Goal: Register for event/course

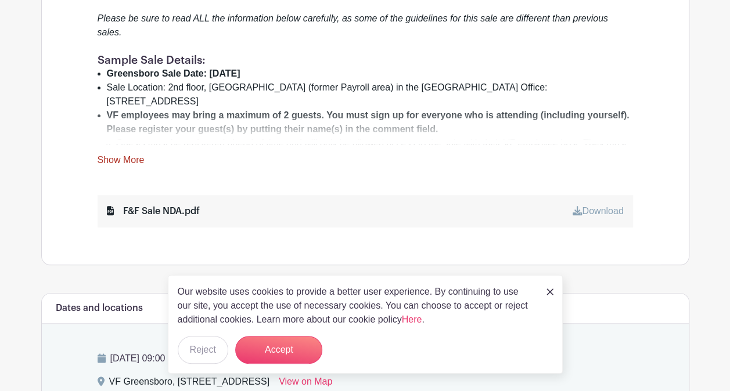
scroll to position [523, 0]
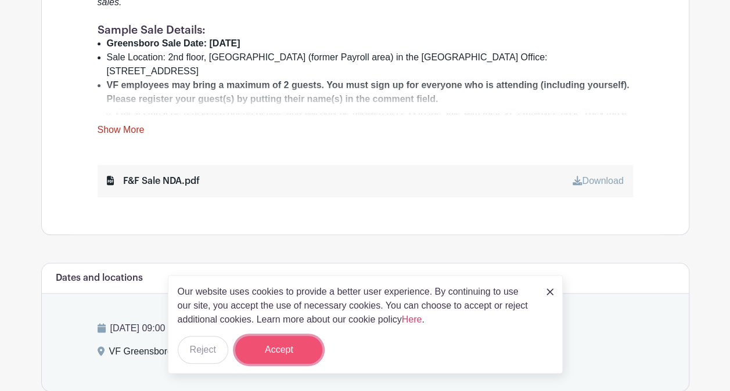
click at [286, 350] on button "Accept" at bounding box center [278, 350] width 87 height 28
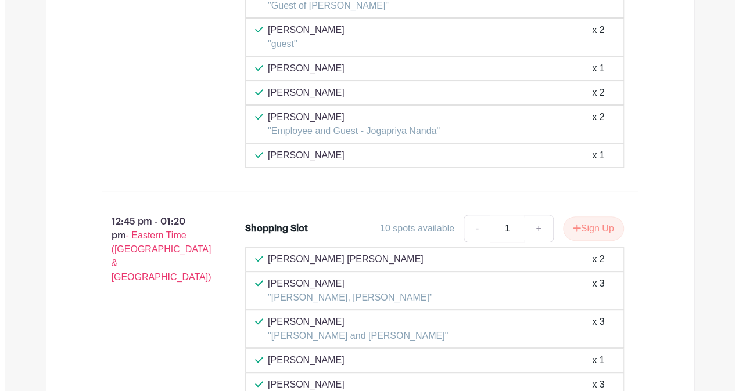
scroll to position [4472, 0]
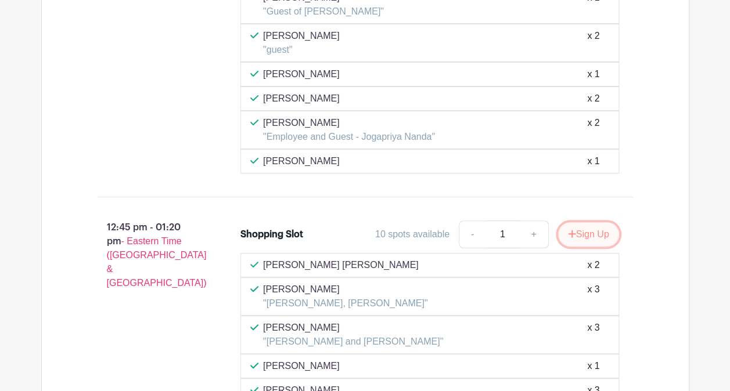
click at [573, 229] on icon "submit" at bounding box center [572, 233] width 8 height 9
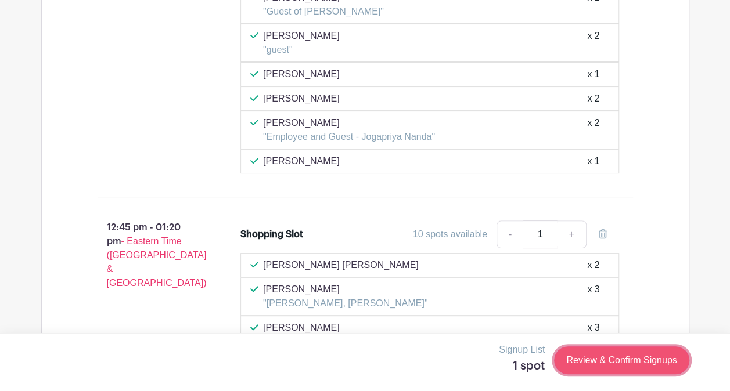
click at [599, 360] on link "Review & Confirm Signups" at bounding box center [621, 361] width 135 height 28
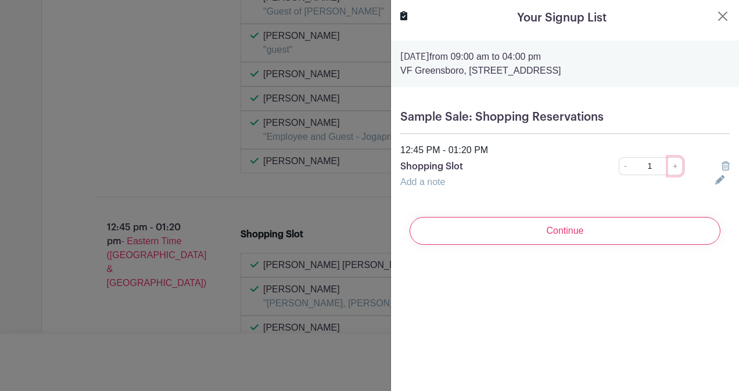
click at [668, 166] on link "+" at bounding box center [675, 166] width 15 height 18
type input "2"
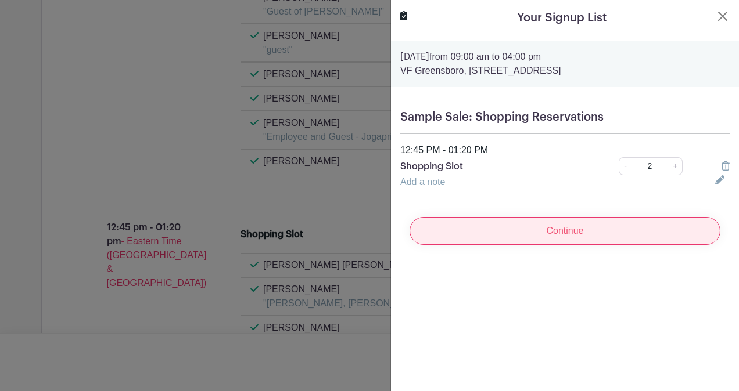
click at [563, 231] on input "Continue" at bounding box center [564, 231] width 311 height 28
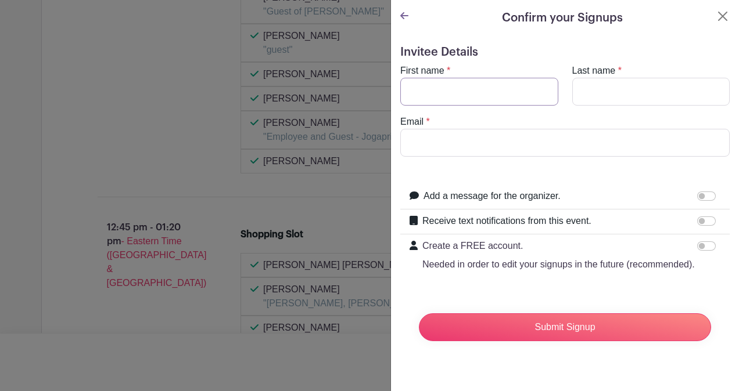
click at [456, 88] on input "First name" at bounding box center [479, 92] width 158 height 28
type input "[PERSON_NAME]"
type input "[EMAIL_ADDRESS][DOMAIN_NAME]"
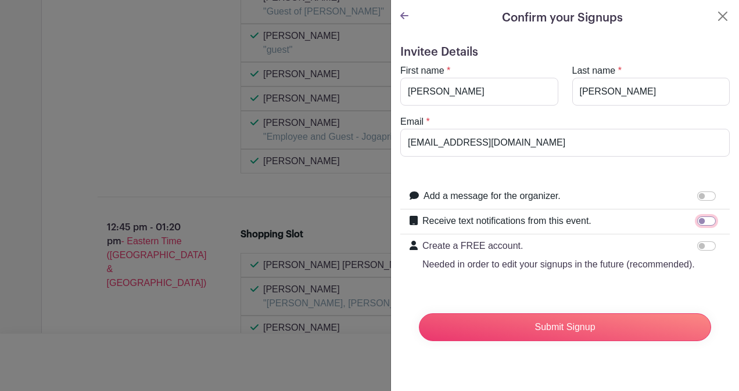
click at [697, 221] on input "Receive text notifications from this event." at bounding box center [706, 221] width 19 height 9
checkbox input "true"
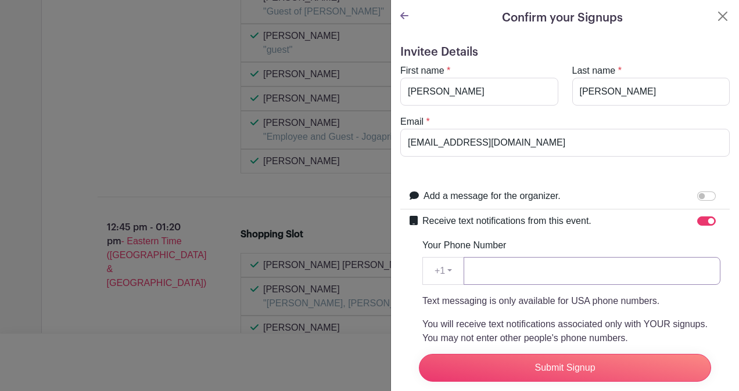
click at [486, 269] on input "Your Phone Number" at bounding box center [591, 271] width 257 height 28
type input "3369633103"
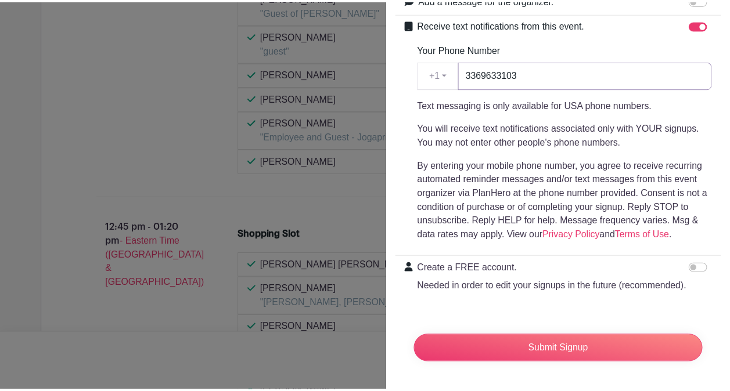
scroll to position [217, 0]
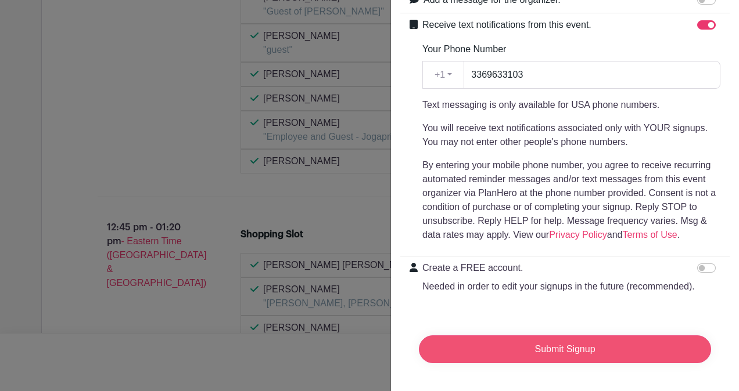
click at [570, 339] on input "Submit Signup" at bounding box center [565, 350] width 292 height 28
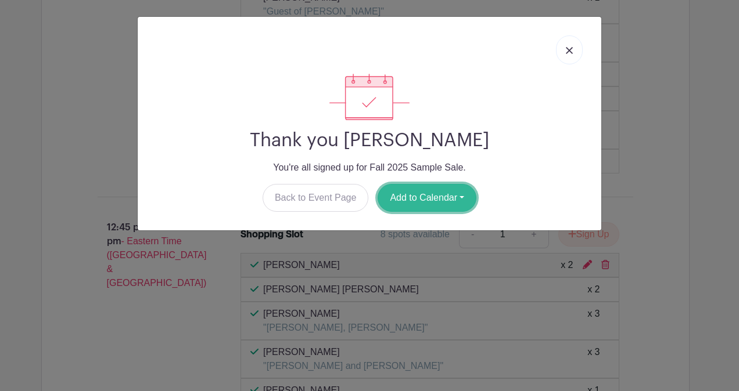
click at [432, 200] on button "Add to Calendar" at bounding box center [426, 198] width 99 height 28
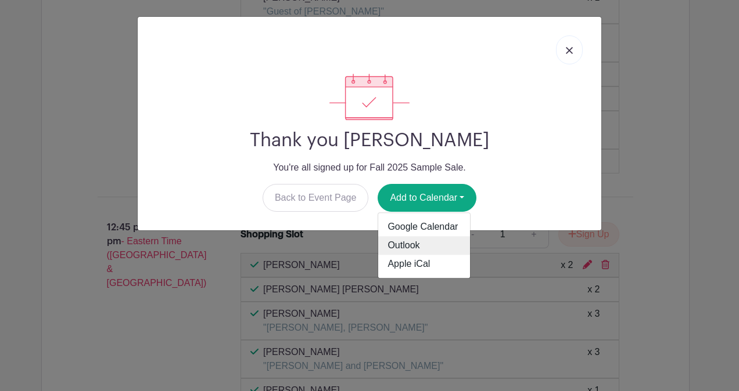
click at [426, 241] on link "Outlook" at bounding box center [424, 246] width 92 height 19
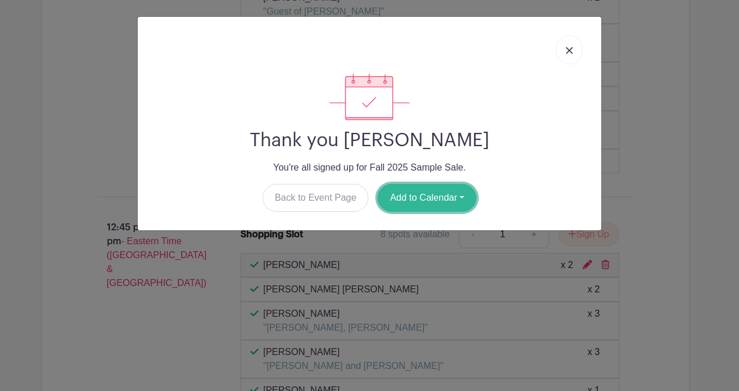
click at [411, 202] on button "Add to Calendar" at bounding box center [426, 198] width 99 height 28
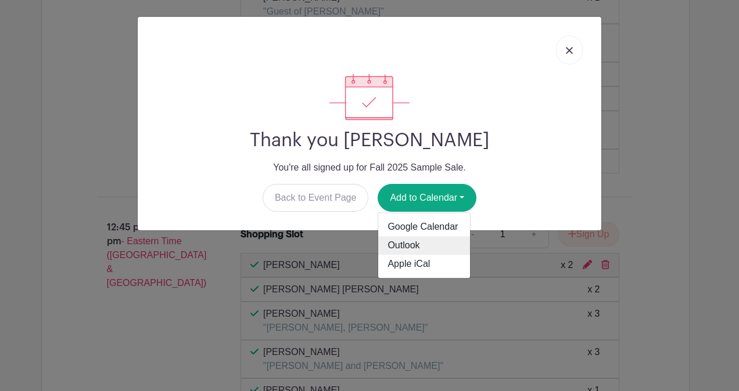
click at [411, 239] on link "Outlook" at bounding box center [424, 246] width 92 height 19
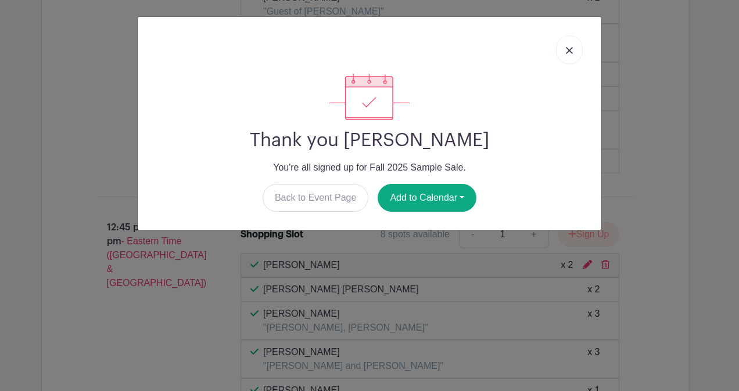
click at [570, 44] on link at bounding box center [569, 49] width 27 height 29
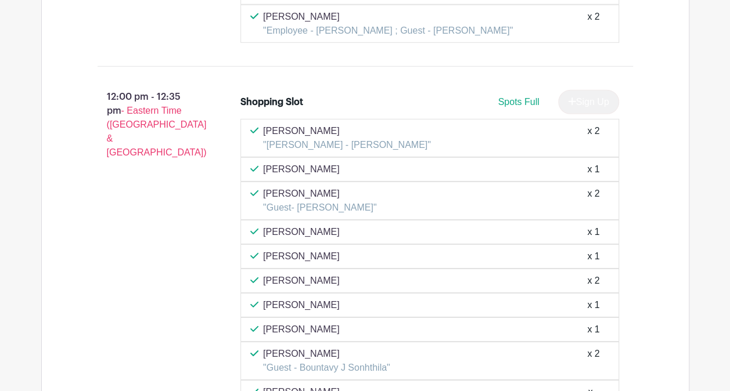
scroll to position [3717, 0]
